Goal: Information Seeking & Learning: Learn about a topic

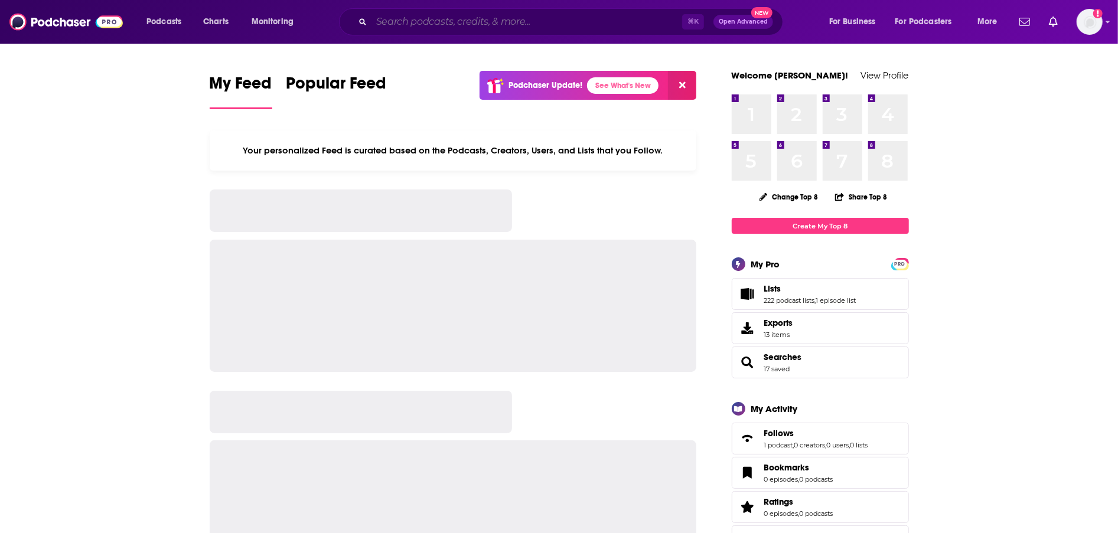
click at [476, 25] on input "Search podcasts, credits, & more..." at bounding box center [526, 21] width 311 height 19
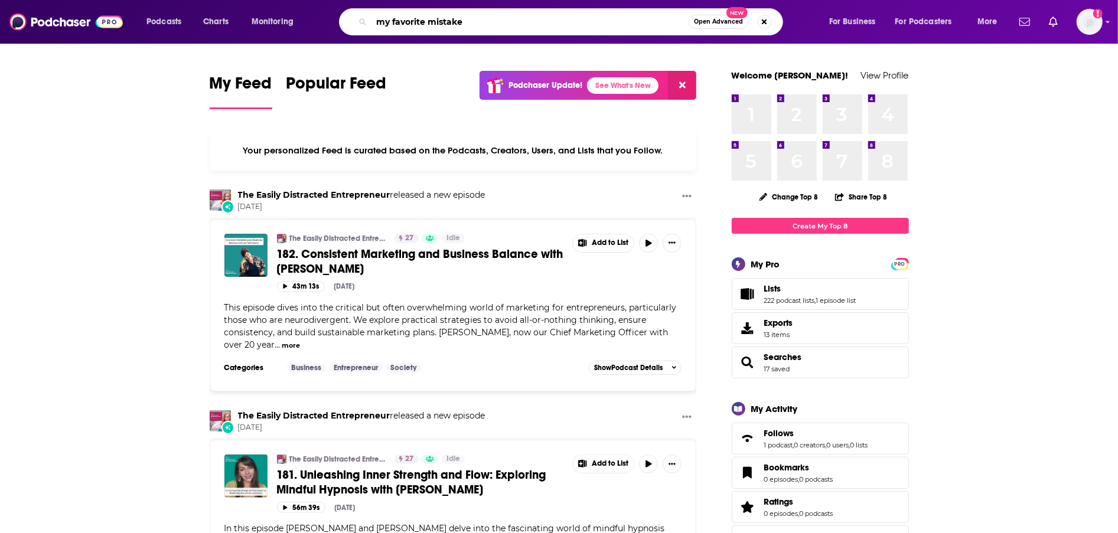
type input "my favorite mistake"
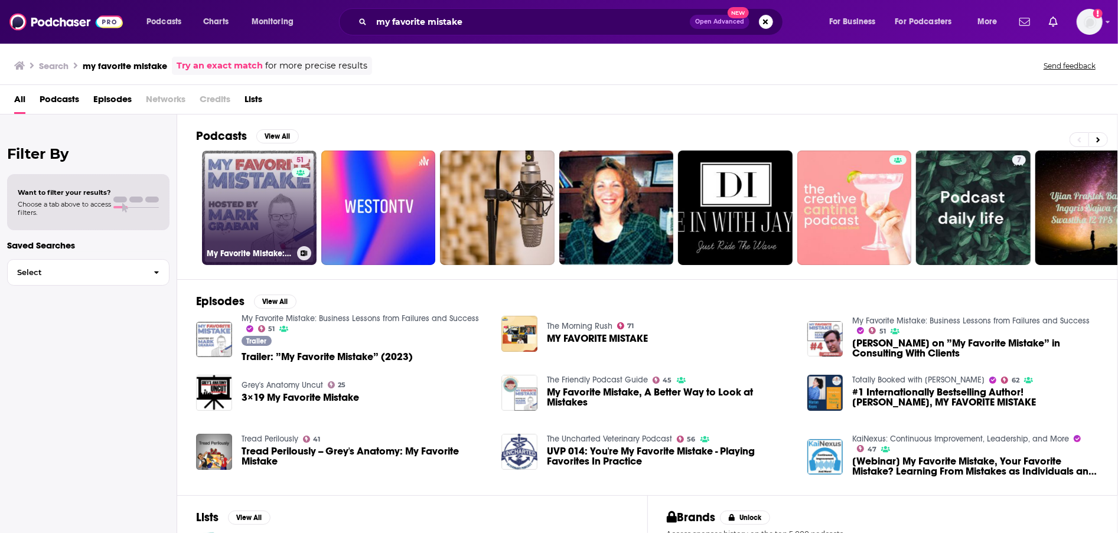
click at [254, 205] on link "51 My Favorite Mistake: Business Lessons from Failures and Success" at bounding box center [259, 208] width 115 height 115
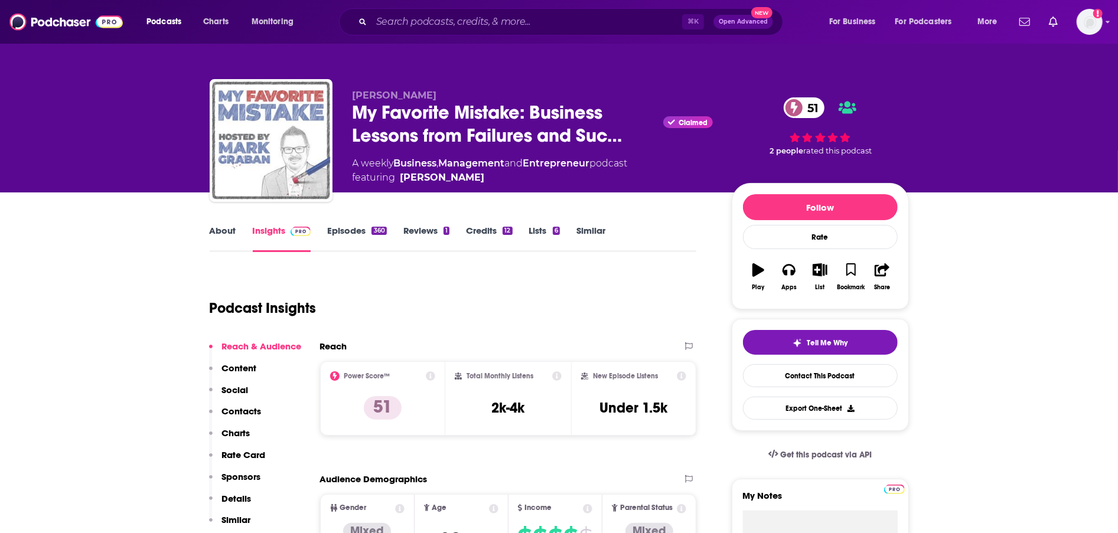
click at [224, 234] on link "About" at bounding box center [223, 238] width 27 height 27
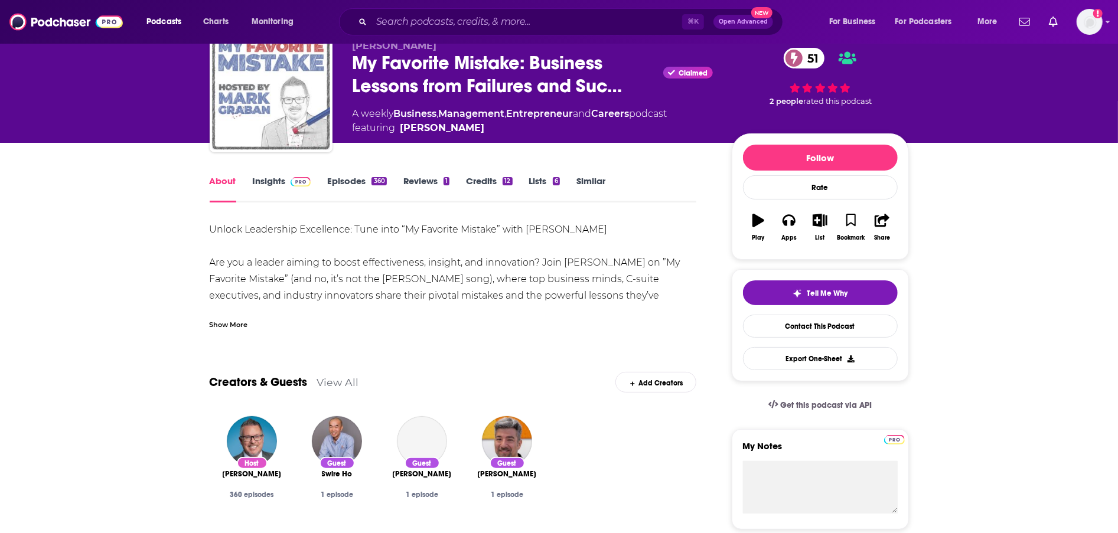
scroll to position [50, 0]
click at [216, 317] on div "Show More" at bounding box center [453, 319] width 487 height 20
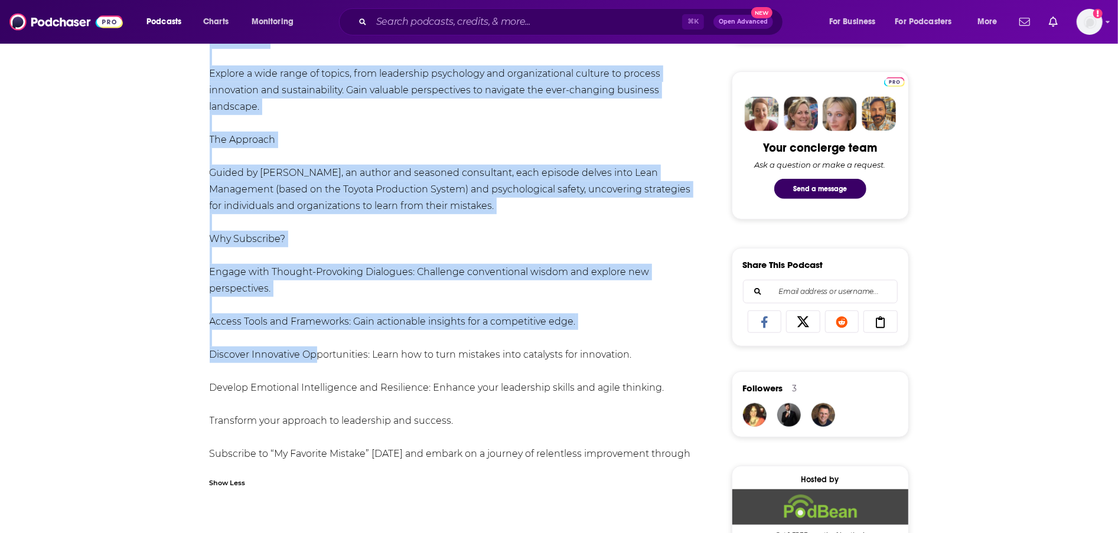
scroll to position [540, 0]
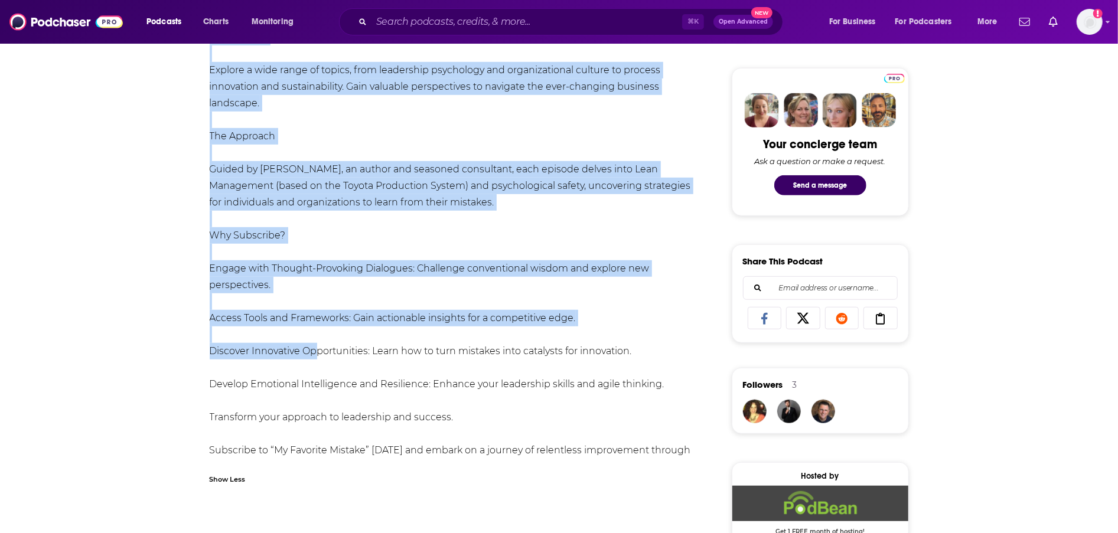
drag, startPoint x: 211, startPoint y: 143, endPoint x: 487, endPoint y: 398, distance: 375.7
click at [487, 398] on div "Unlock Leadership Excellence: Tune into “My Favorite Mistake” with [PERSON_NAME…" at bounding box center [453, 103] width 487 height 744
copy div "Loremi Dolorsitam Consectetu: Adip elit “Se Doeiusmo Tempori” utla Etdo Magnaa …"
